Goal: Task Accomplishment & Management: Complete application form

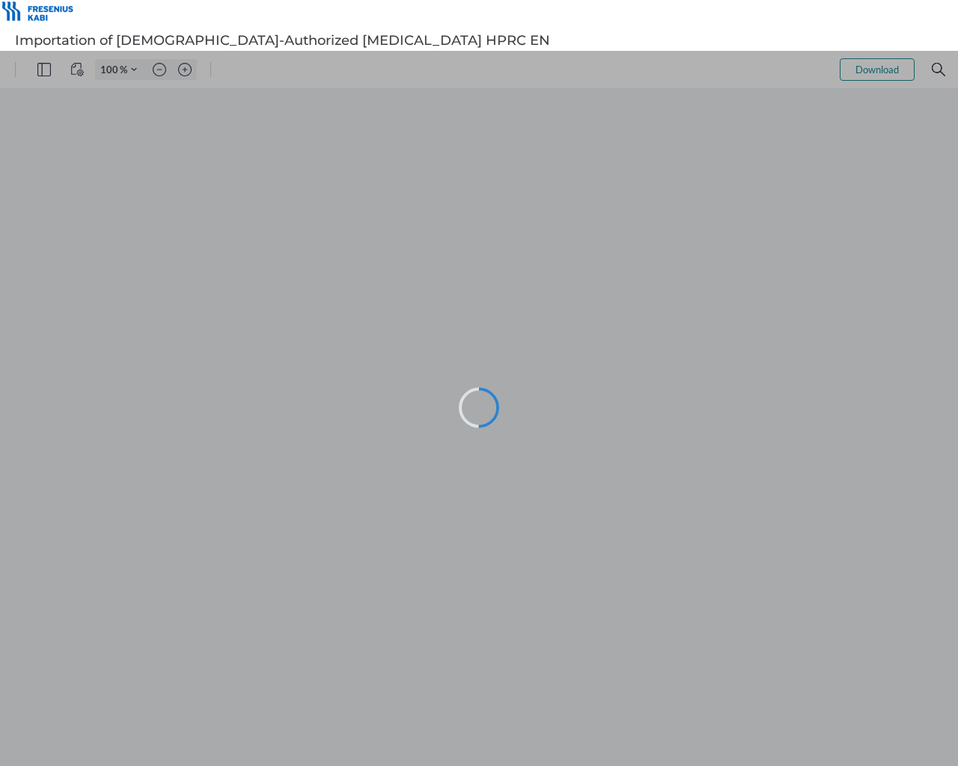
type input "114"
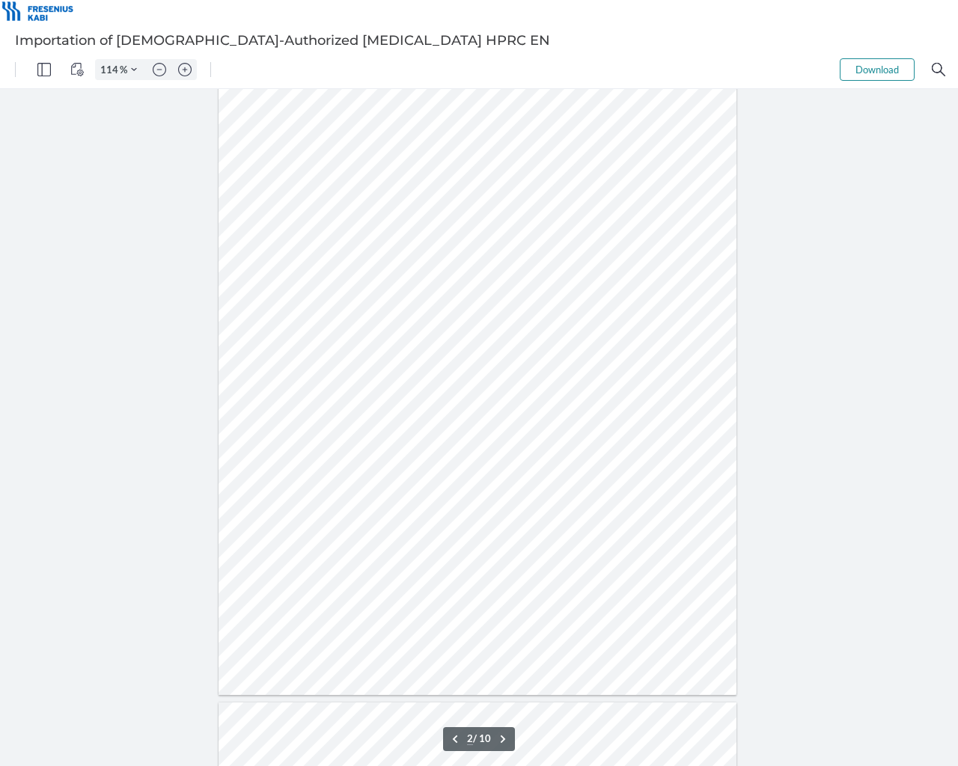
scroll to position [973, 0]
type input "4"
drag, startPoint x: 787, startPoint y: 125, endPoint x: 787, endPoint y: 114, distance: 11.2
click at [787, 125] on div "Sign here" at bounding box center [479, 427] width 958 height 677
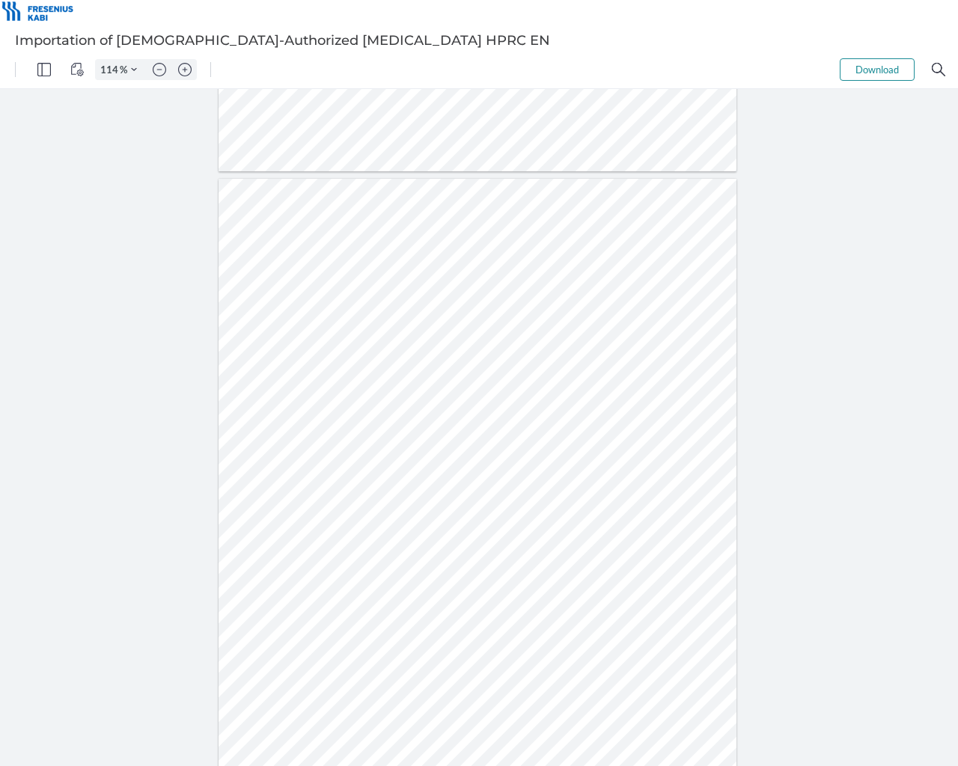
click at [534, 0] on div at bounding box center [479, 12] width 958 height 25
drag, startPoint x: 519, startPoint y: 90, endPoint x: 506, endPoint y: 141, distance: 52.5
drag, startPoint x: 510, startPoint y: 7, endPoint x: 517, endPoint y: 10, distance: 8.1
click at [510, 6] on div at bounding box center [479, 12] width 958 height 25
click at [577, 640] on div at bounding box center [478, 514] width 518 height 670
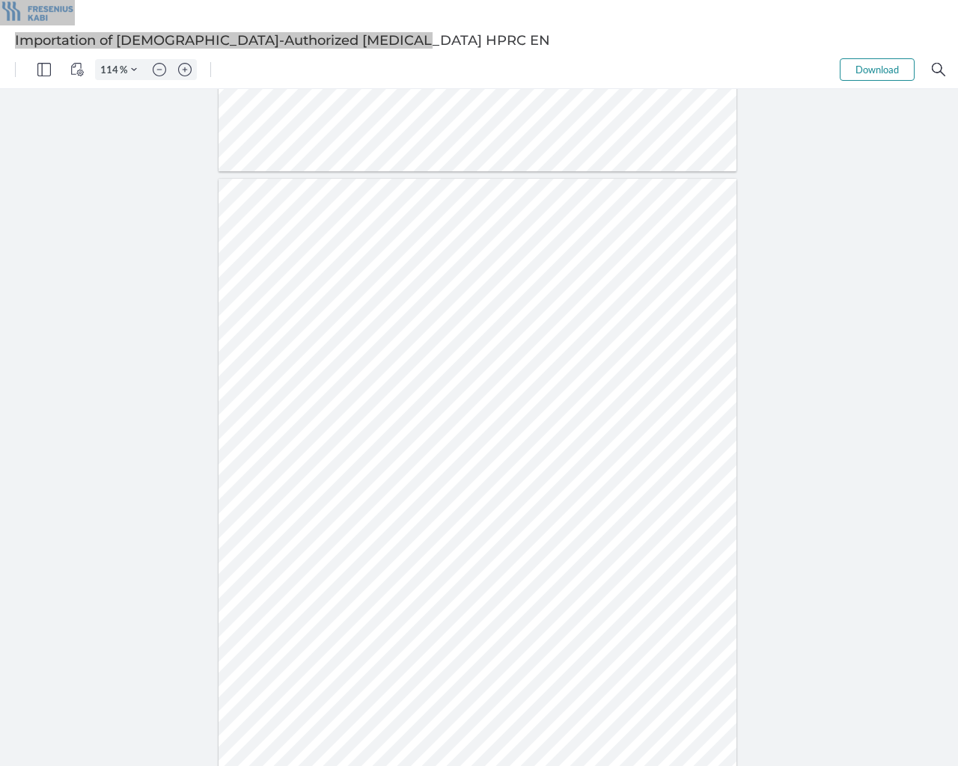
click at [826, 61] on div at bounding box center [531, 69] width 617 height 37
drag, startPoint x: 893, startPoint y: 147, endPoint x: 852, endPoint y: 245, distance: 105.6
click at [876, 186] on div "114 % Download .cls-1{fill:#abb0c4;} icon - tools - more .cls-1{fill:#abb0c4;} …" at bounding box center [479, 408] width 958 height 715
click at [849, 246] on div "Sign here" at bounding box center [479, 427] width 958 height 677
click at [460, 0] on div at bounding box center [479, 12] width 958 height 25
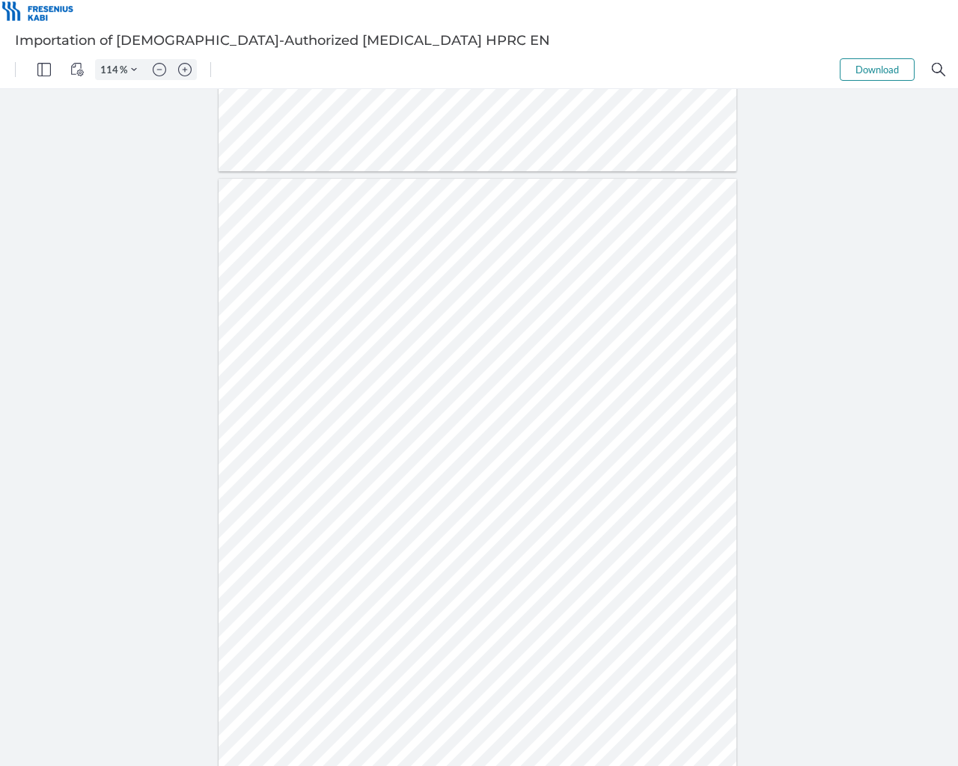
drag, startPoint x: 467, startPoint y: 0, endPoint x: 510, endPoint y: 1, distance: 43.4
click at [470, 0] on div at bounding box center [479, 12] width 958 height 25
click at [822, 289] on div "Sign here" at bounding box center [479, 427] width 958 height 677
drag, startPoint x: 834, startPoint y: 328, endPoint x: 957, endPoint y: 418, distance: 152.7
click at [924, 349] on div "Sign here" at bounding box center [479, 427] width 958 height 677
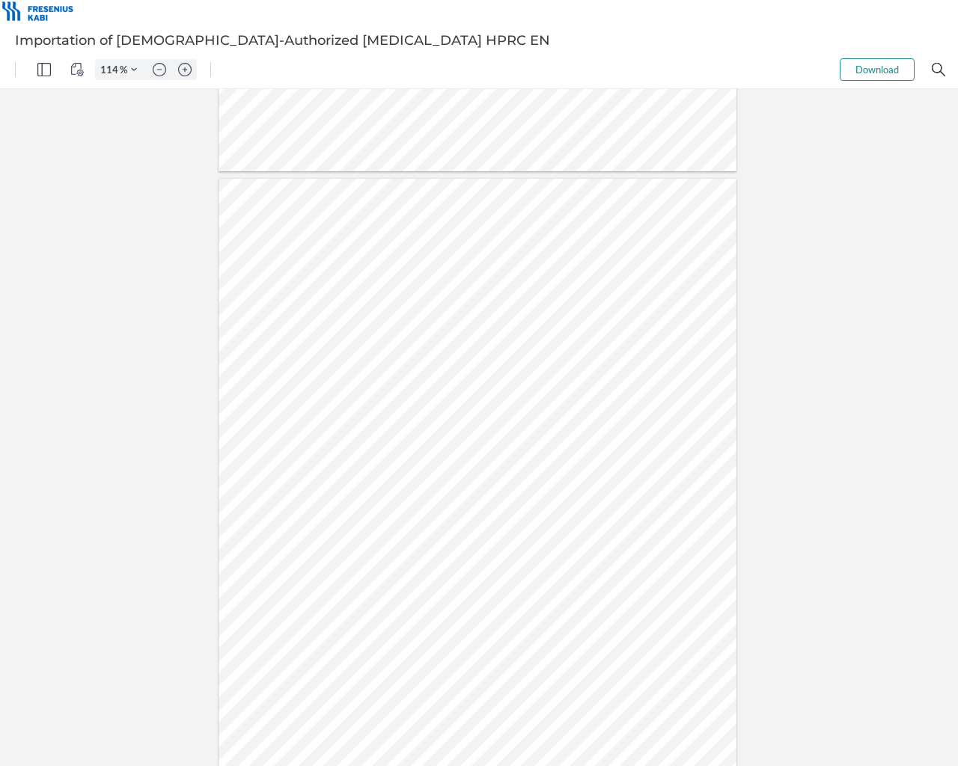
click at [144, 206] on div "Sign here" at bounding box center [479, 427] width 958 height 677
drag, startPoint x: 904, startPoint y: 0, endPoint x: 919, endPoint y: 0, distance: 15.0
click at [904, 0] on div at bounding box center [479, 12] width 958 height 25
drag, startPoint x: 456, startPoint y: 16, endPoint x: 444, endPoint y: 2, distance: 18.5
click at [436, 0] on div at bounding box center [479, 12] width 958 height 25
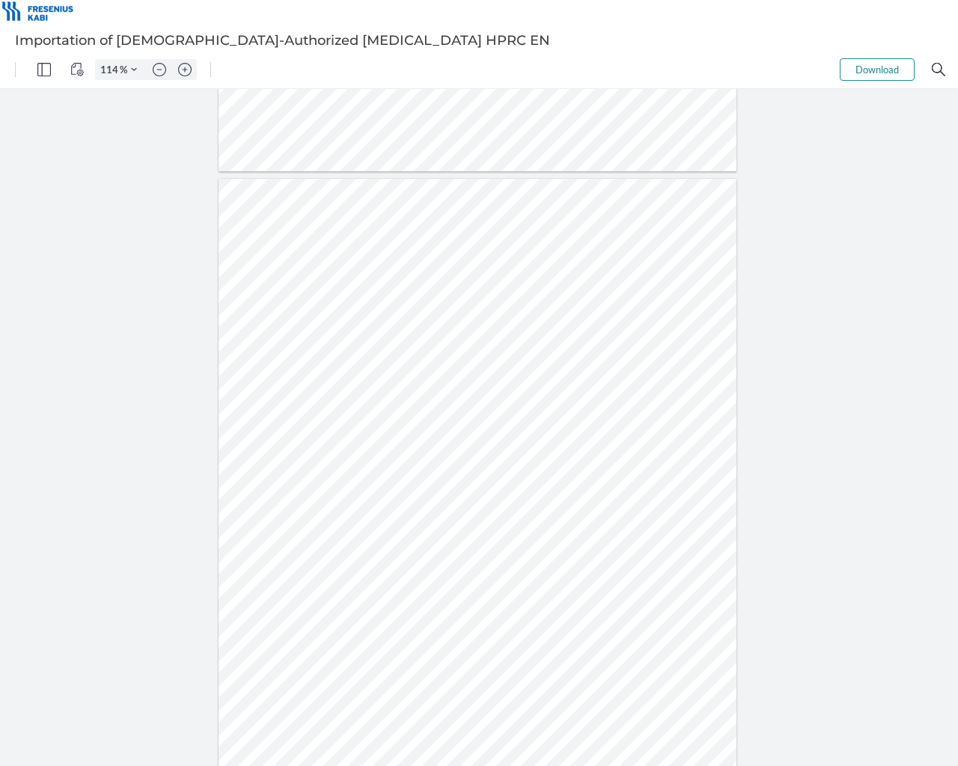
drag, startPoint x: 440, startPoint y: 51, endPoint x: 480, endPoint y: 144, distance: 101.9
drag, startPoint x: 465, startPoint y: 105, endPoint x: 754, endPoint y: 469, distance: 465.5
click at [776, 497] on div "Sign here" at bounding box center [479, 427] width 958 height 677
drag, startPoint x: 750, startPoint y: 331, endPoint x: 751, endPoint y: 314, distance: 17.2
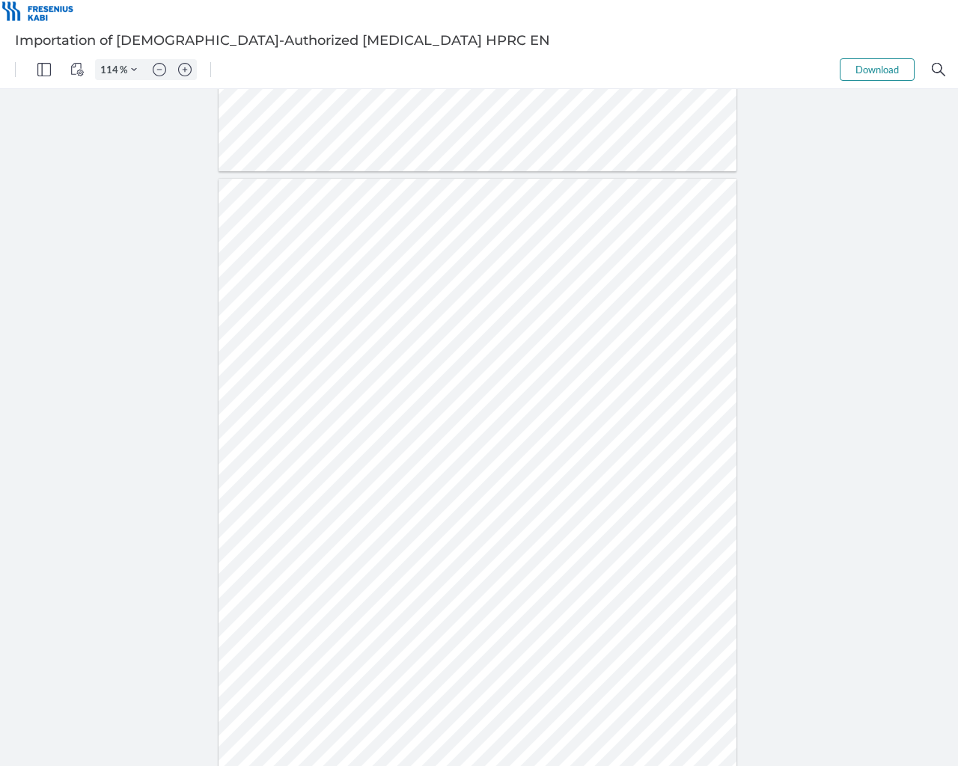
click at [750, 326] on div "Sign here" at bounding box center [479, 427] width 958 height 677
click at [751, 311] on div "Sign here" at bounding box center [479, 427] width 958 height 677
drag, startPoint x: 313, startPoint y: 0, endPoint x: 299, endPoint y: 0, distance: 13.5
click at [309, 0] on div at bounding box center [479, 12] width 958 height 25
click at [513, 0] on div at bounding box center [479, 12] width 958 height 25
